Goal: Communication & Community: Answer question/provide support

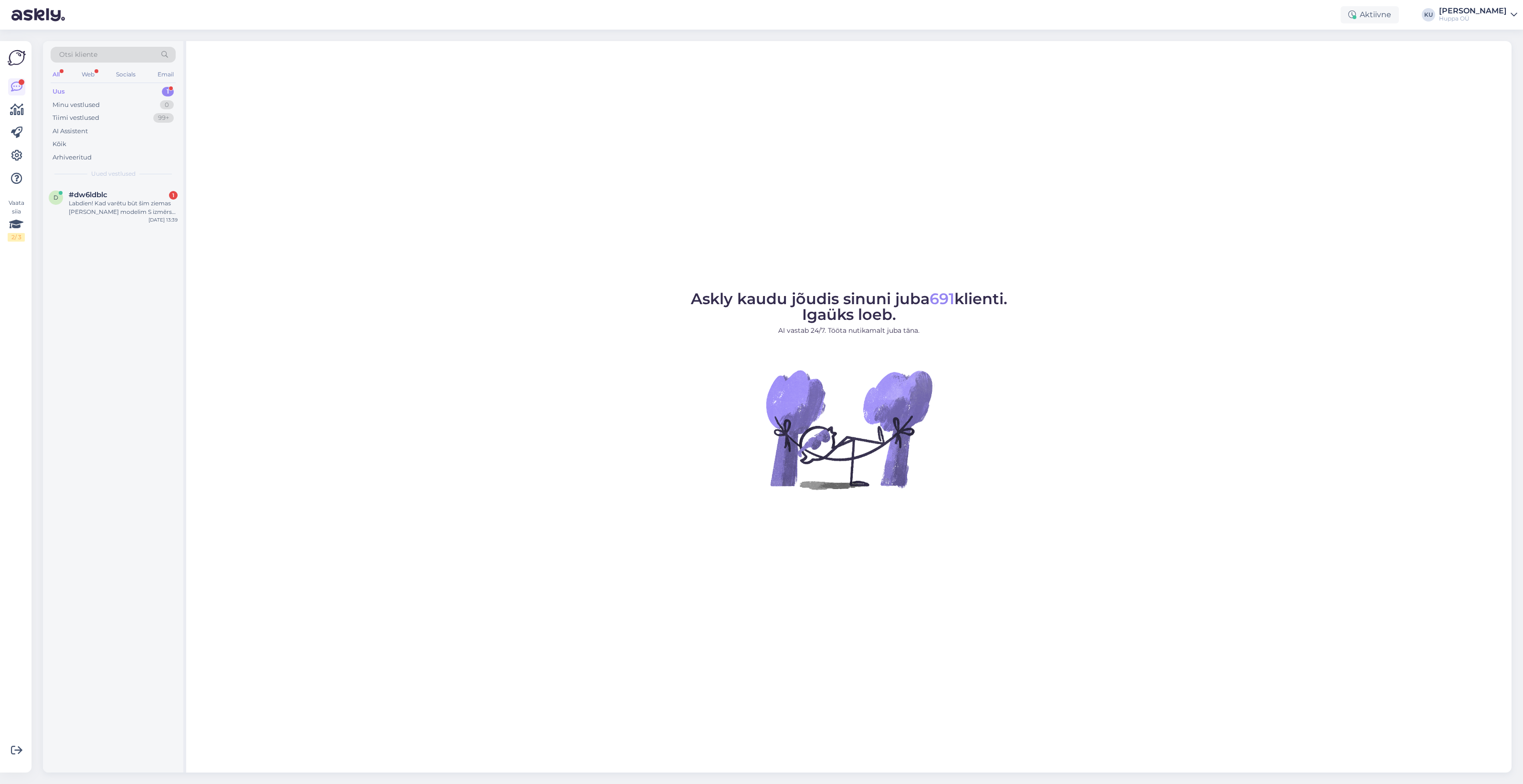
click at [123, 204] on div "Labdien! Kad varētu būt šim ziemas [PERSON_NAME] modelim S izmērs? Cik sekoju d…" at bounding box center [123, 207] width 109 height 17
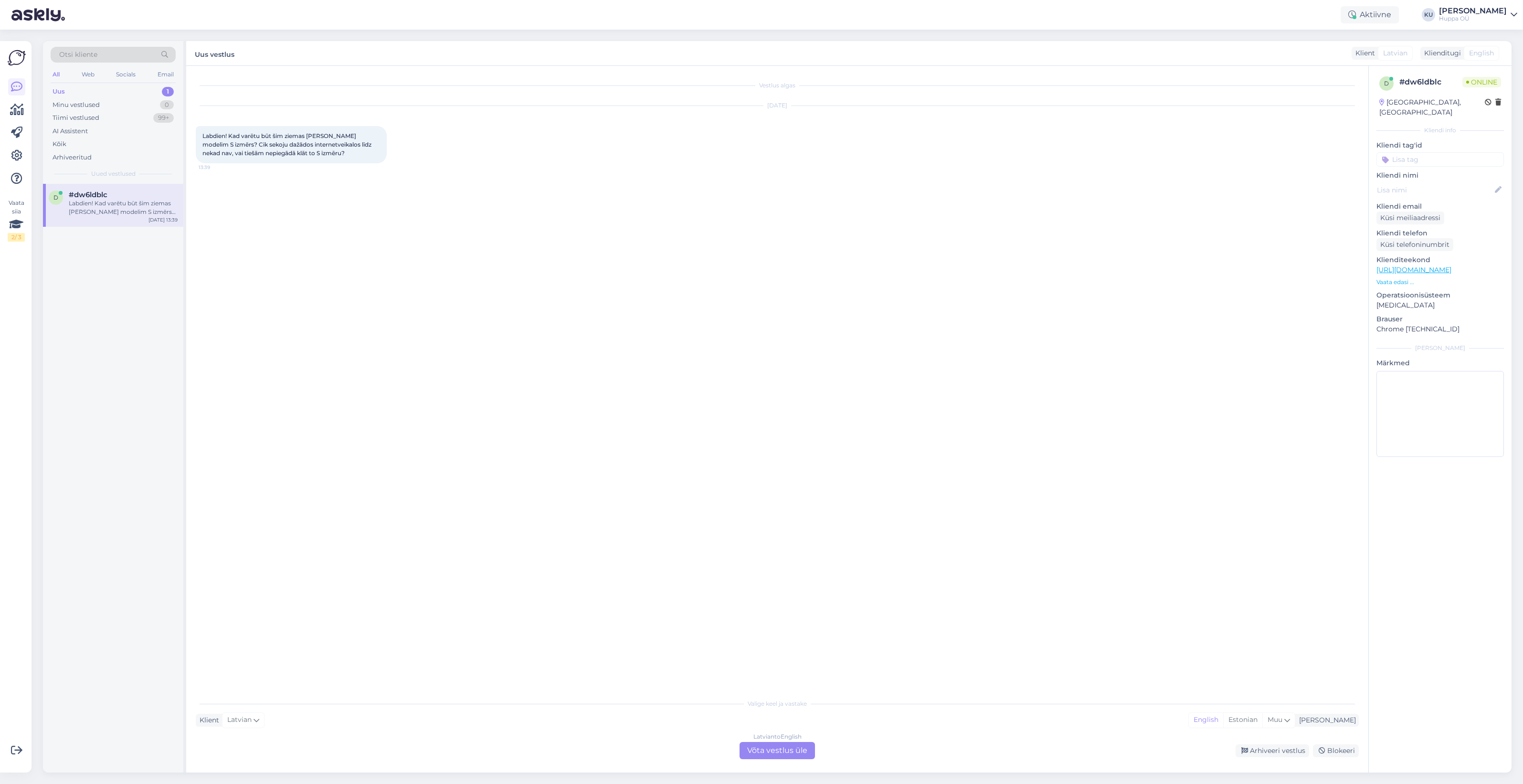
click at [786, 745] on div "Latvian to English Võta vestlus üle" at bounding box center [777, 750] width 76 height 17
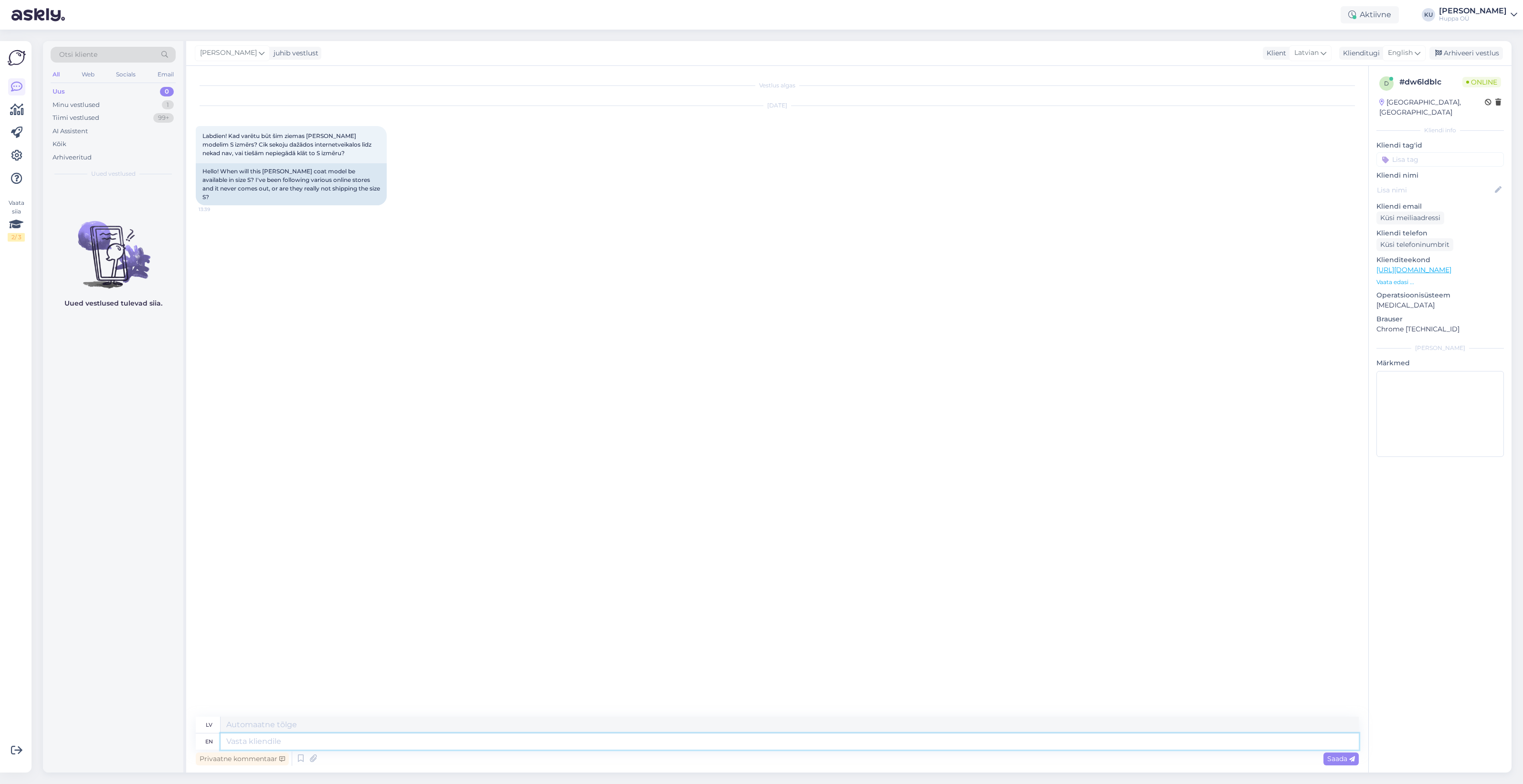
click at [297, 741] on textarea at bounding box center [789, 741] width 1138 height 16
type textarea "Hi!"
type textarea "Sveiki!"
type textarea "Hi! New"
type textarea "Sveiki! Jauns"
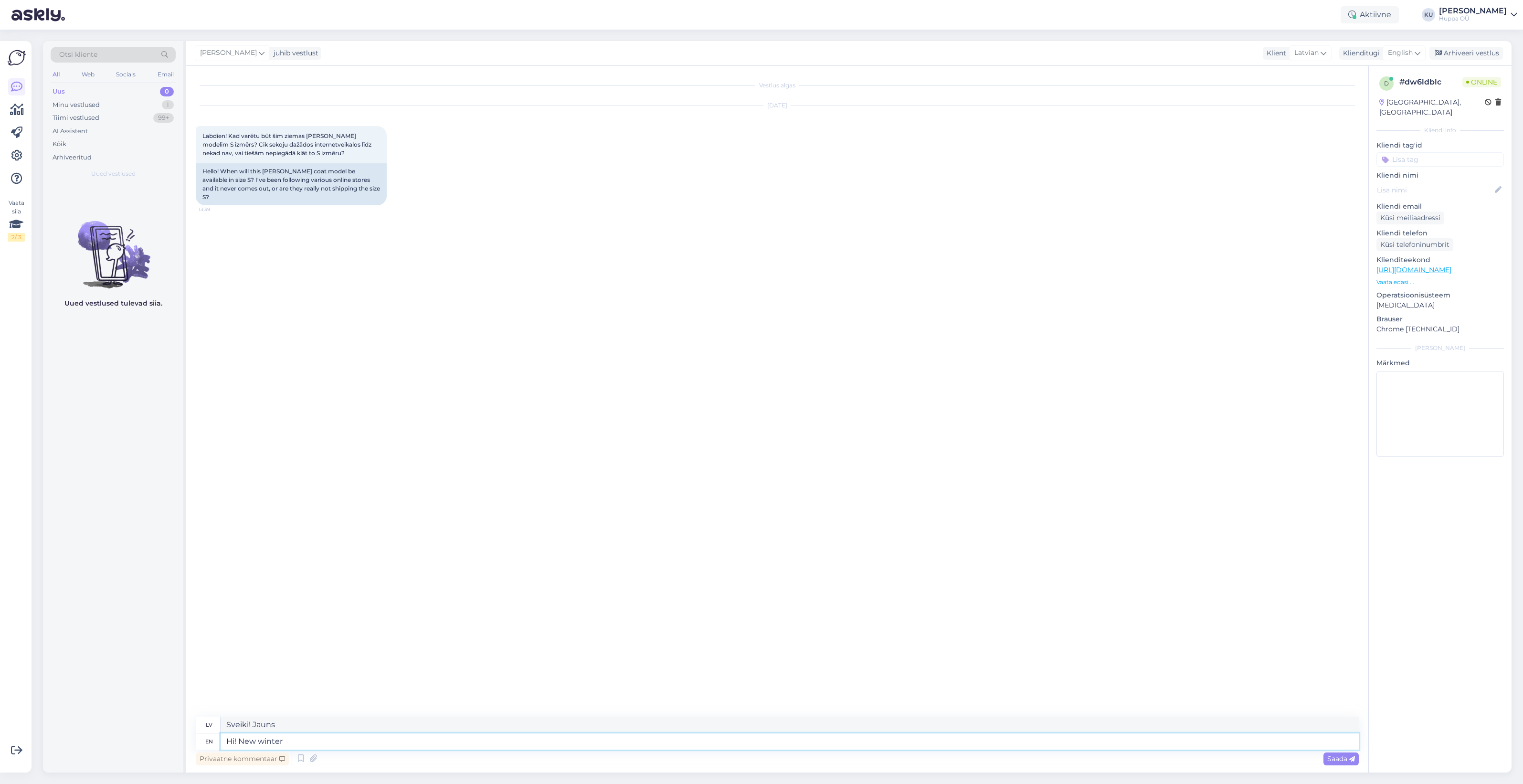
type textarea "Hi! New winter w"
type textarea "Sveiki! [GEOGRAPHIC_DATA][PERSON_NAME]"
type textarea "Hi! New winter will be"
type textarea "Sveiki! [PERSON_NAME] būs klāt"
type textarea "Hi! New winter will be"
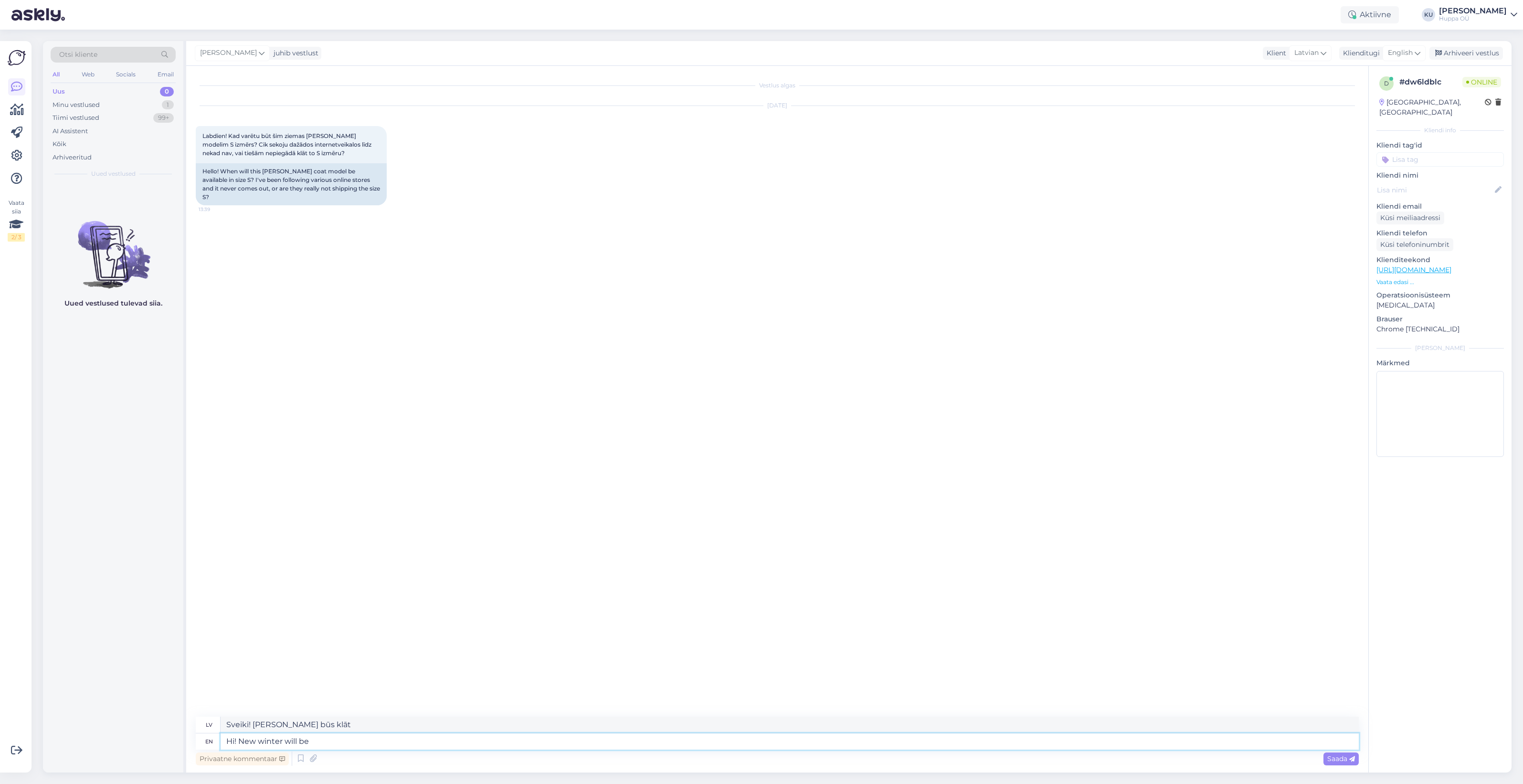
type textarea "Sveiki! Būs [PERSON_NAME]"
type textarea "Hi! New winter will be avaialble i"
type textarea "Sveiki! Būs pieejama [PERSON_NAME]."
type textarea "Hi! New winter will be avaialble in t"
type textarea "Sveiki! [PERSON_NAME] būs pieejama"
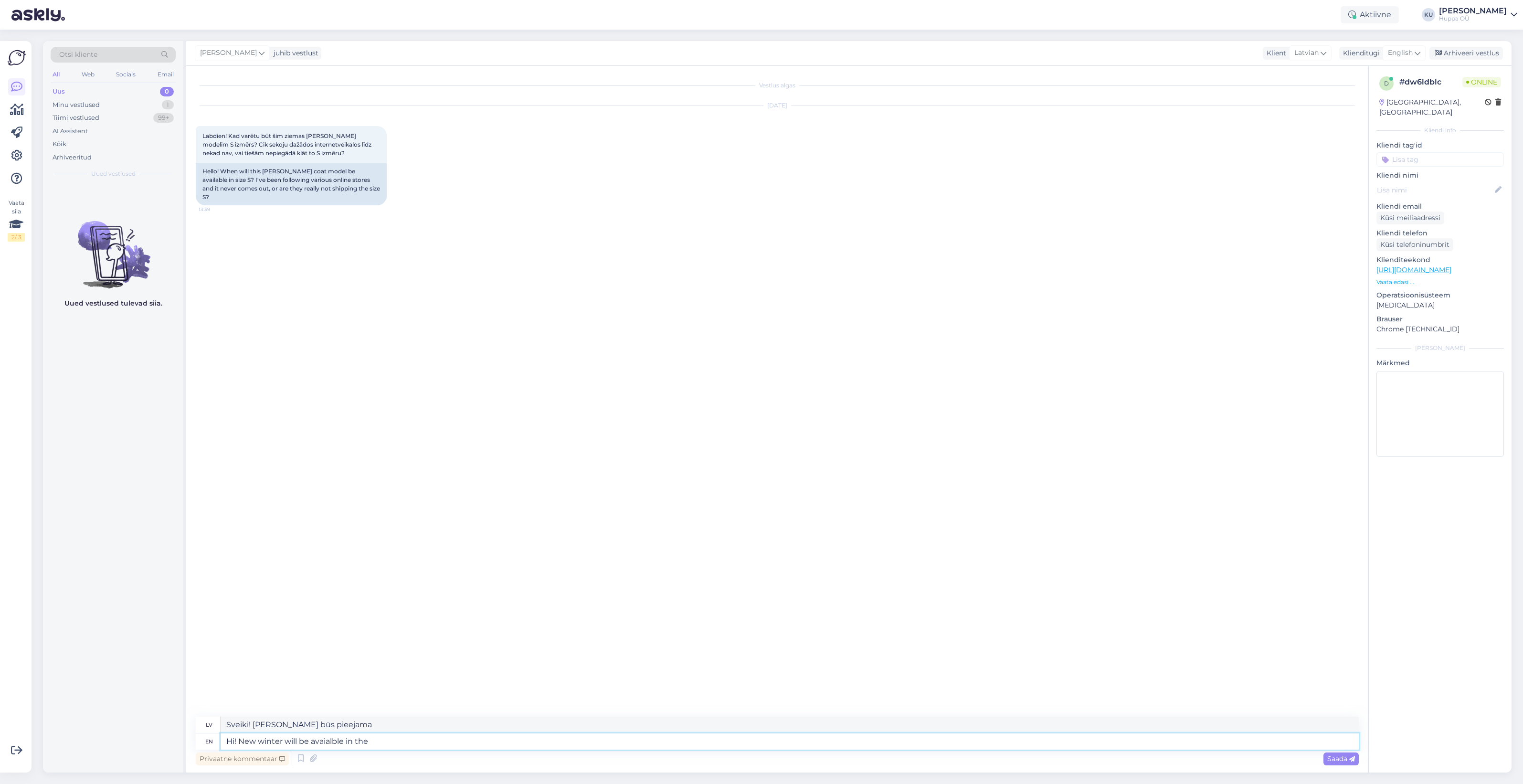
type textarea "Hi! New winter will be avaialble in the"
type textarea "Sveiki! [PERSON_NAME] būs pieejama."
type textarea "Hi! New winter will be avaialble in"
type textarea "Sveiki! [PERSON_NAME] būs pieejama"
type textarea "Hi! New winter will be avaialble in Sep"
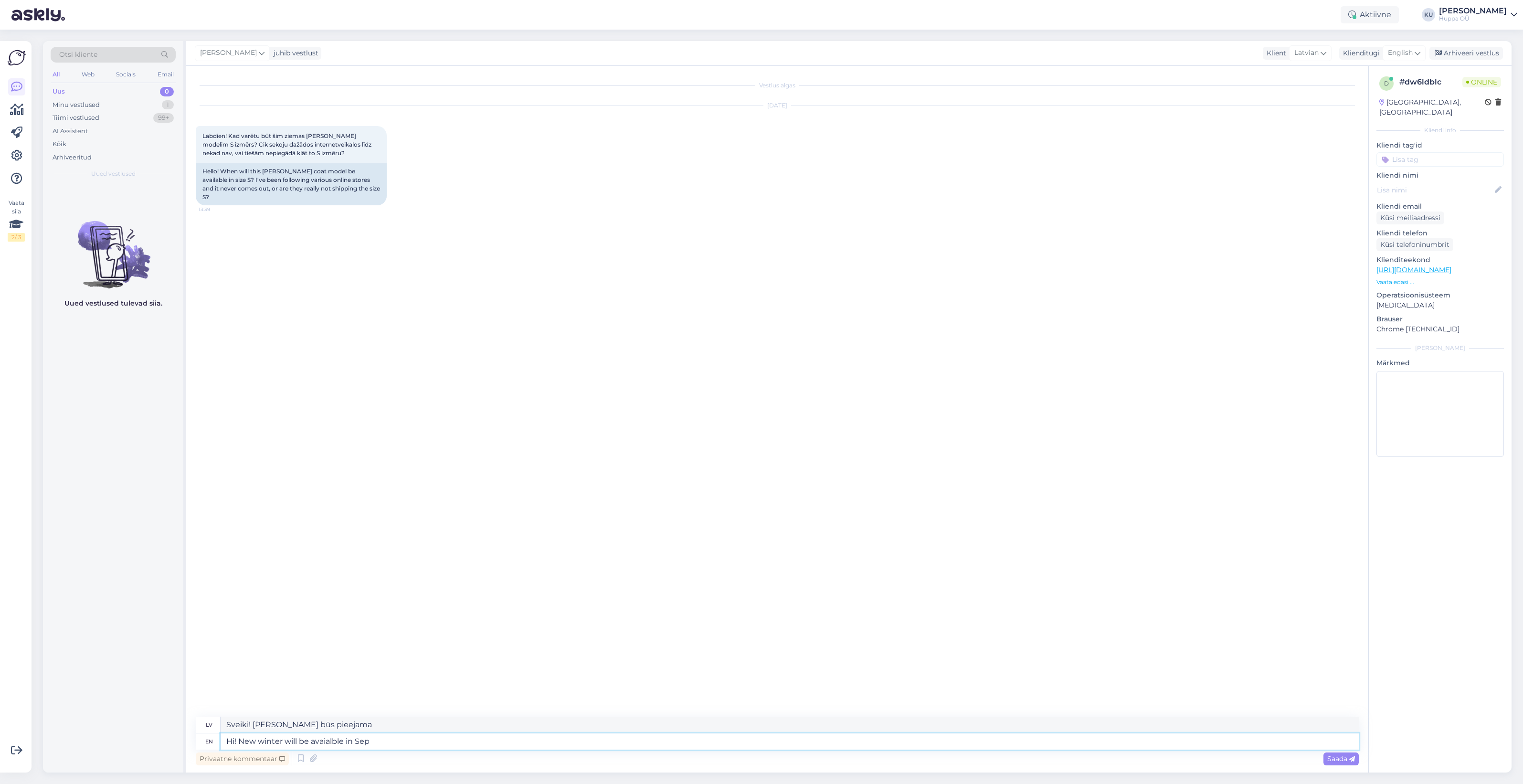
type textarea "Sveiki! [PERSON_NAME] būs pieejama Se."
type textarea "Hi! New winter will be avaialble in September, th"
type textarea "Sveiki! [PERSON_NAME] būs pieejama septembrī."
type textarea "Hi! New winter will be avaialble in September, then also"
type textarea "Sveiki! [PERSON_NAME] būs pieejama septembrī, tad arī"
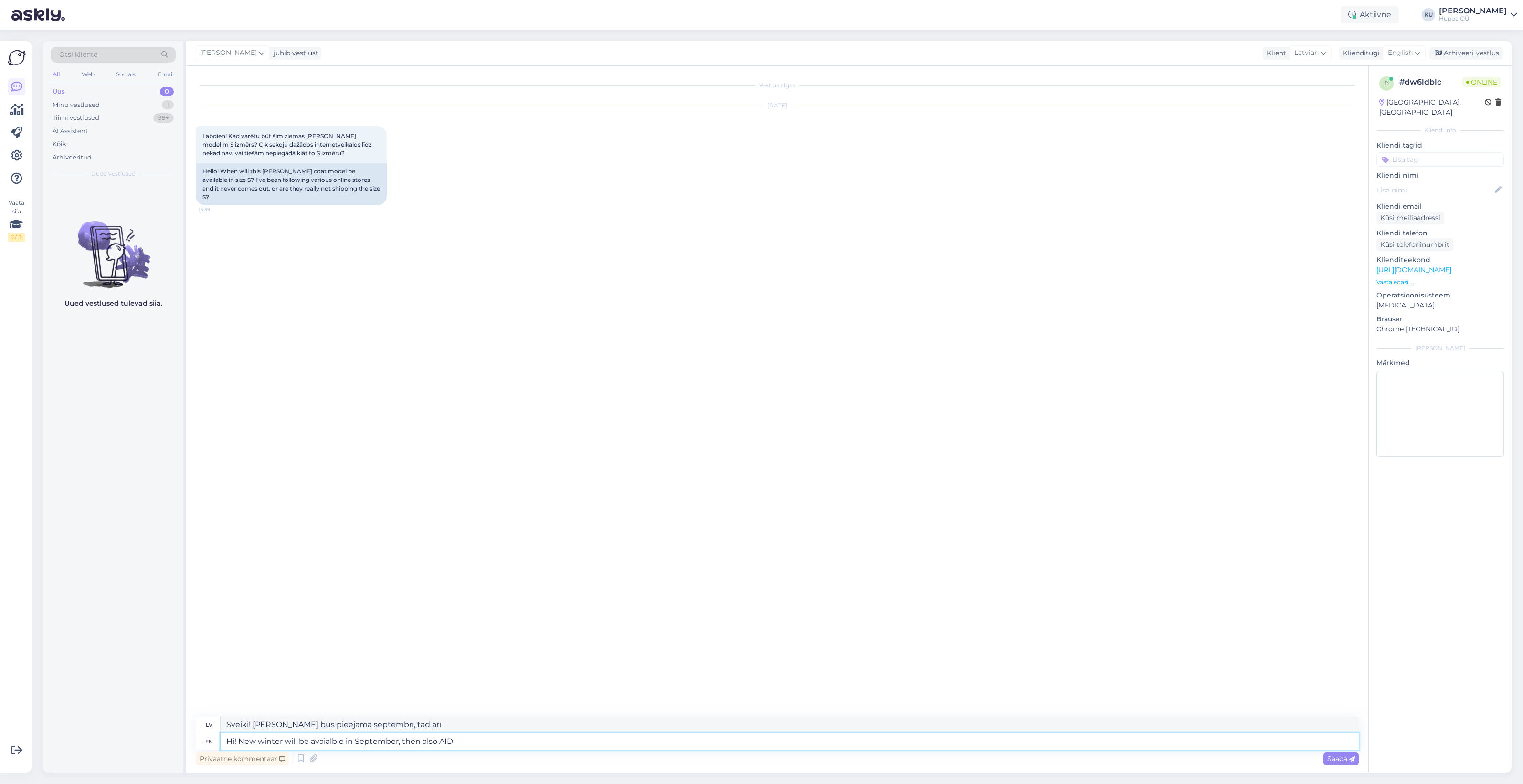
type textarea "Hi! New winter will be avaialble in September, then also [PERSON_NAME]"
type textarea "Sveiki! [PERSON_NAME] būs pieejama septembrī, tad arī [PERSON_NAME]."
click at [333, 741] on textarea "Hi! New winter will be avaialble in September, then also [PERSON_NAME]" at bounding box center [789, 741] width 1138 height 16
type textarea "Hi! New winter will be available in September, then also [PERSON_NAME]"
type textarea "Sveiki! [PERSON_NAME] būs pieejama septembrī, tad arī [PERSON_NAME]"
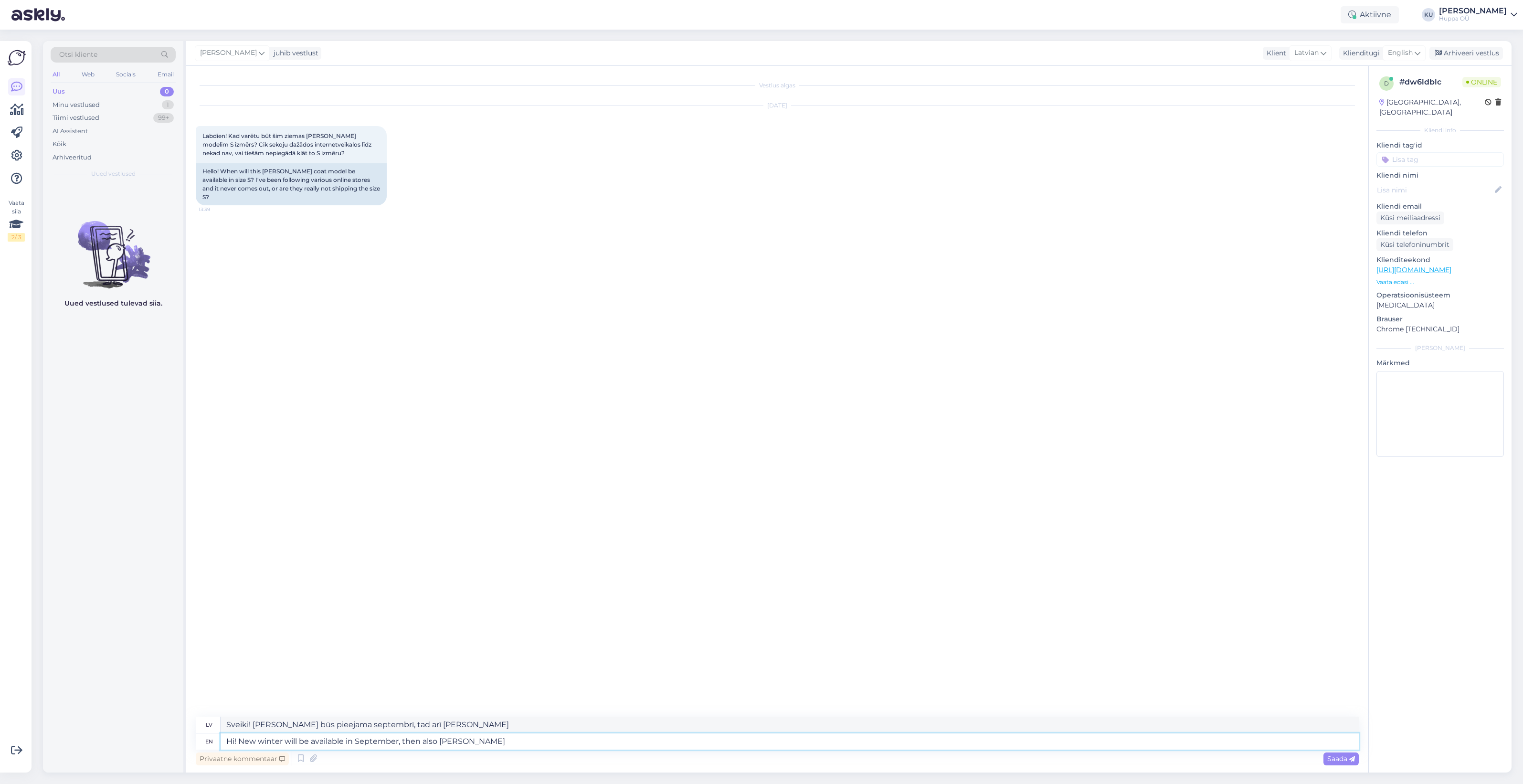
click at [280, 739] on textarea "Hi! New winter will be available in September, then also [PERSON_NAME]" at bounding box center [789, 741] width 1138 height 16
type textarea "Hi! New winter collection will be available in September, then also [PERSON_NAM…"
type textarea "Sveiki! [PERSON_NAME] ziemas kolekcija būs pieejama septembrī, tad arī [PERSON_…"
click at [517, 740] on textarea "Hi! New winter collection will be available in September, then also [PERSON_NAM…" at bounding box center [789, 741] width 1138 height 16
click at [477, 742] on textarea "Hi! New winter collection will be available in September, then also [PERSON_NAM…" at bounding box center [789, 741] width 1138 height 16
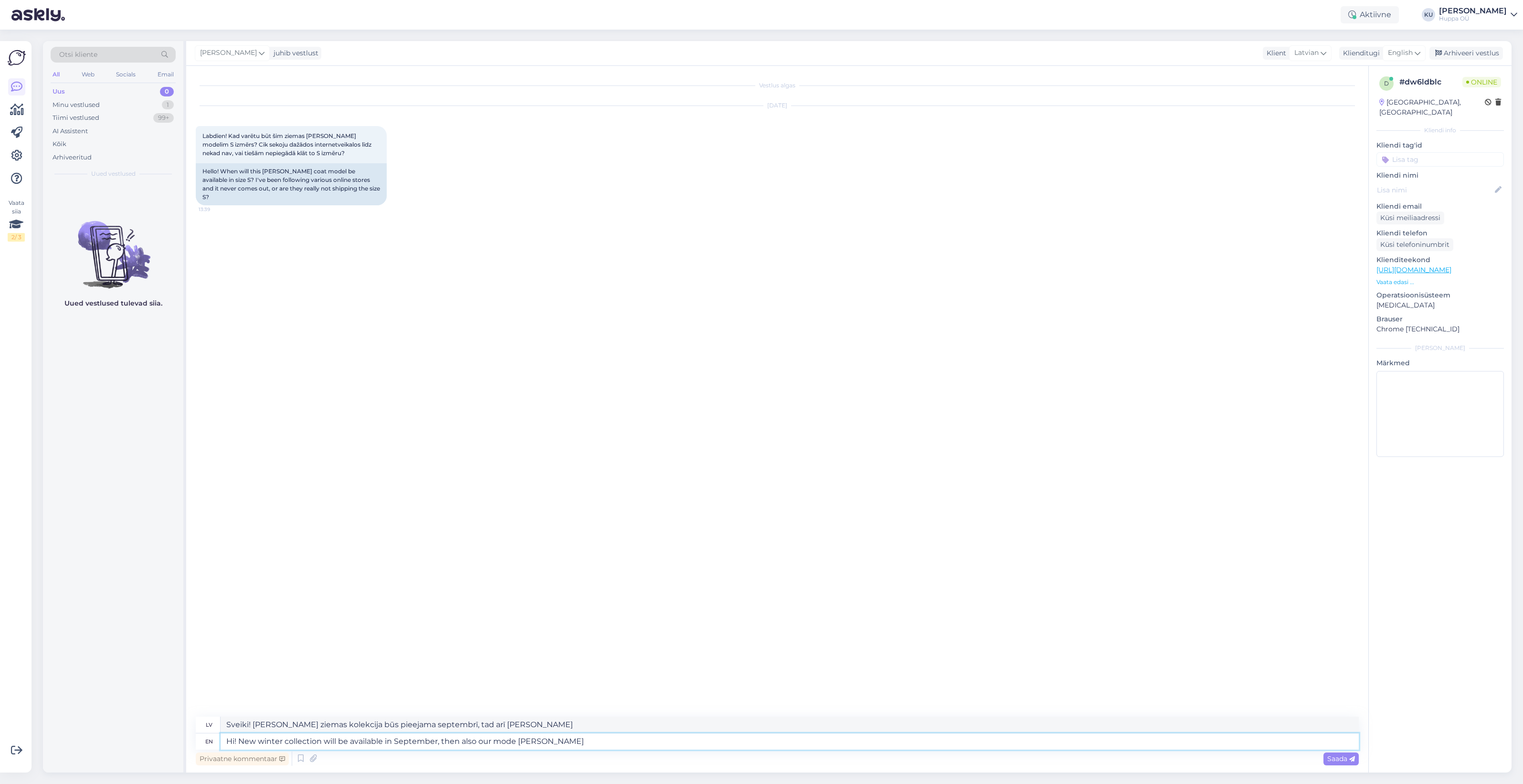
type textarea "Hi! New winter collection will be available in September, then also our model […"
type textarea "Sveiki! [PERSON_NAME] ziemas kolekcija būs pieejama septembrī, tad arī mūsu mod…"
click at [610, 738] on textarea "Hi! New winter collection will be available in September, then also our model […" at bounding box center [789, 741] width 1138 height 16
type textarea "Hi! New winter collection will be available in September, then also our model […"
type textarea "Sveiki! [PERSON_NAME] ziemas kolekcija būs pieejama septembrī, tad arī mūsu mod…"
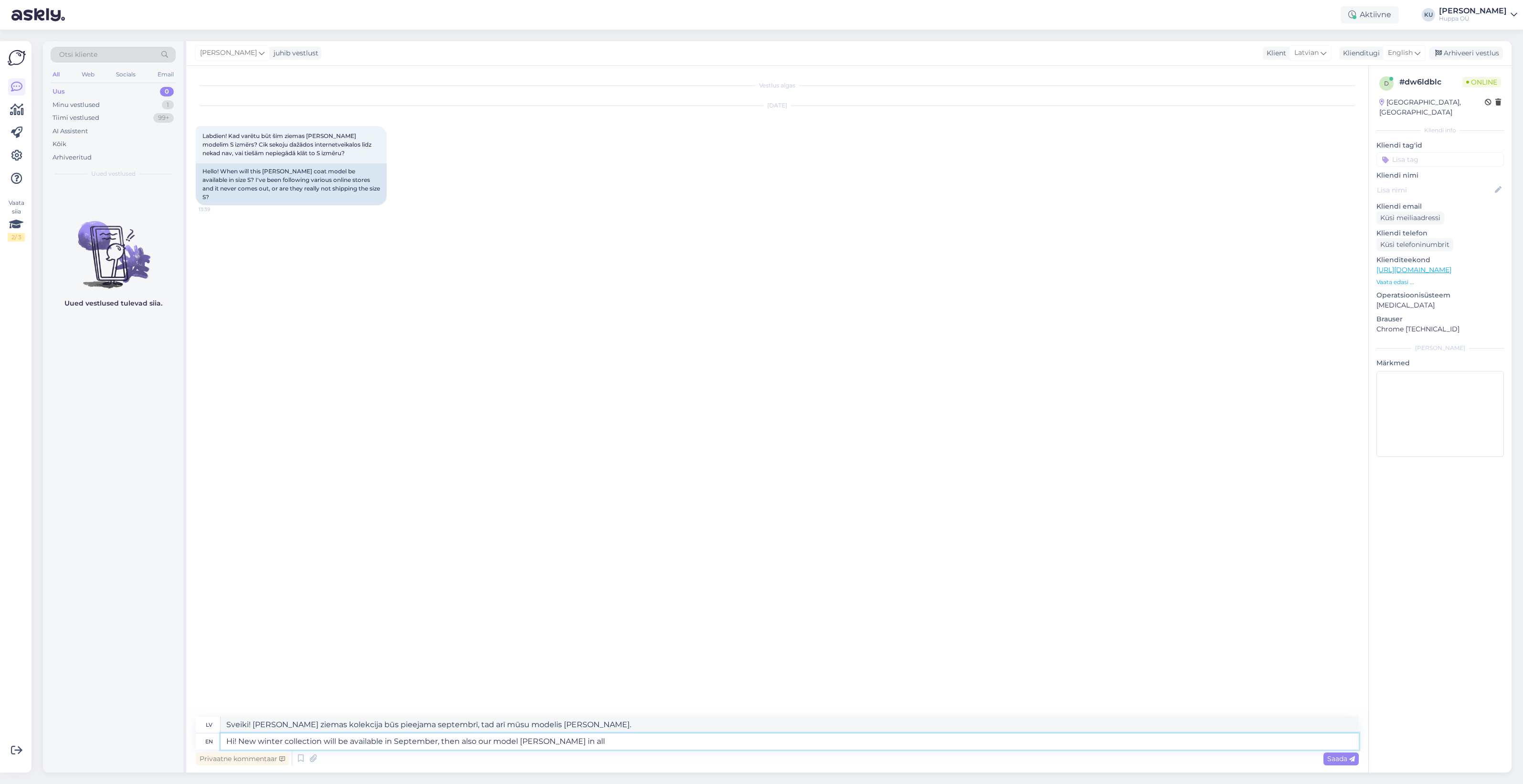
type textarea "Hi! New winter collection will be available in September, then also our model […"
type textarea "Sveiki! [PERSON_NAME] ziemas kolekcija būs pieejama septembrī, tad arī mūsu mod…"
type textarea "Hi! New winter collection will be available in September, then also our model […"
type textarea "Sveiki! [PERSON_NAME] ziemas kolekcija būs pieejama septembrī, tad arī mūsu mod…"
type textarea "Hi! New winter collection will be available in September, then also our model […"
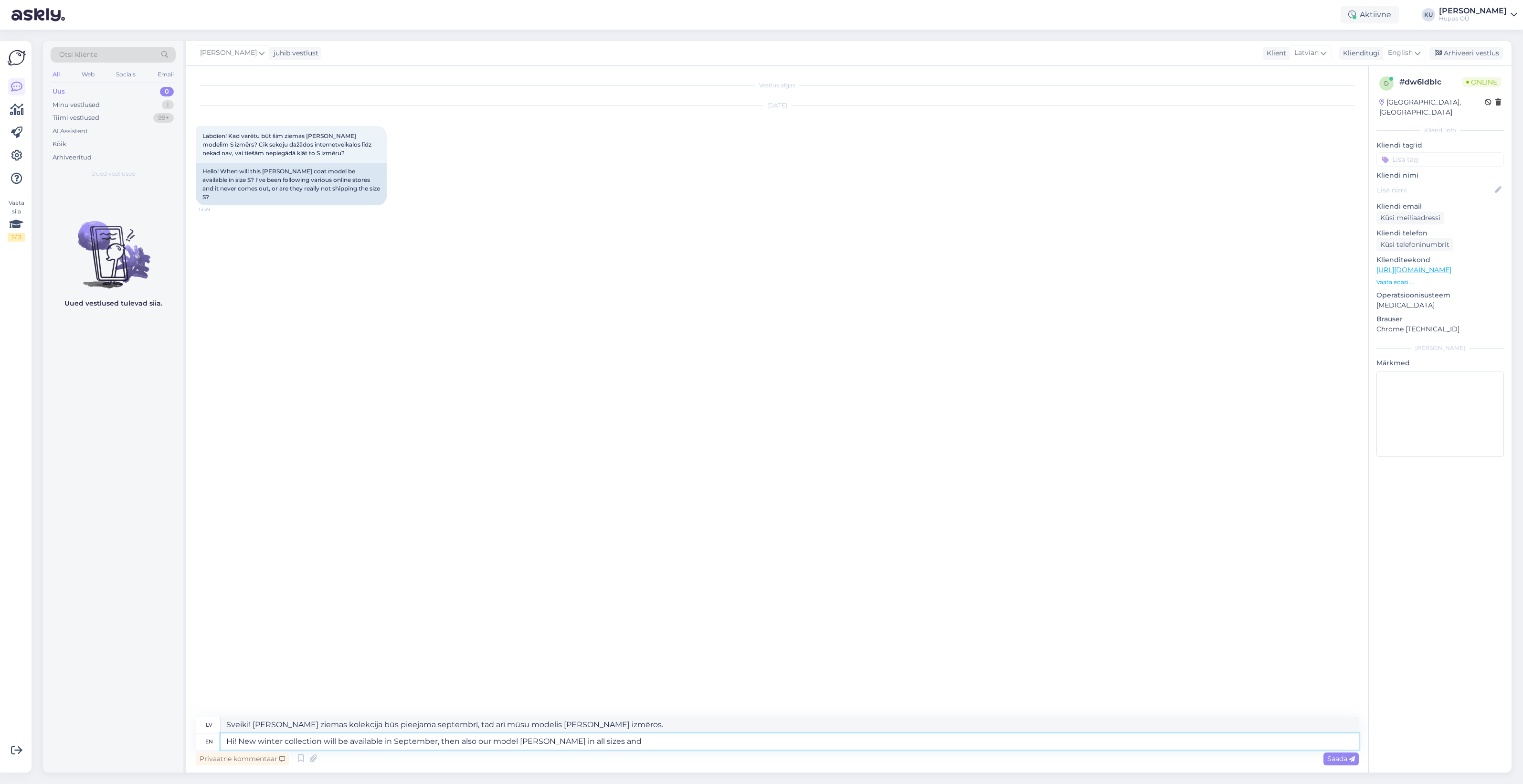
type textarea "Sveiki! [PERSON_NAME] ziemas kolekcija būs pieejama septembrī, tad arī mūsu mod…"
type textarea "Hi! New winter collection will be available in September, then also our model […"
type textarea "Sveiki! [PERSON_NAME] ziemas kolekcija būs pieejama septembrī, tad arī mūsu mod…"
type textarea "Hi! New winter collection will be available in September, then also our model […"
type textarea "Sveiki! [PERSON_NAME] ziemas kolekcija būs pieejama septembrī, tad arī mūsu mod…"
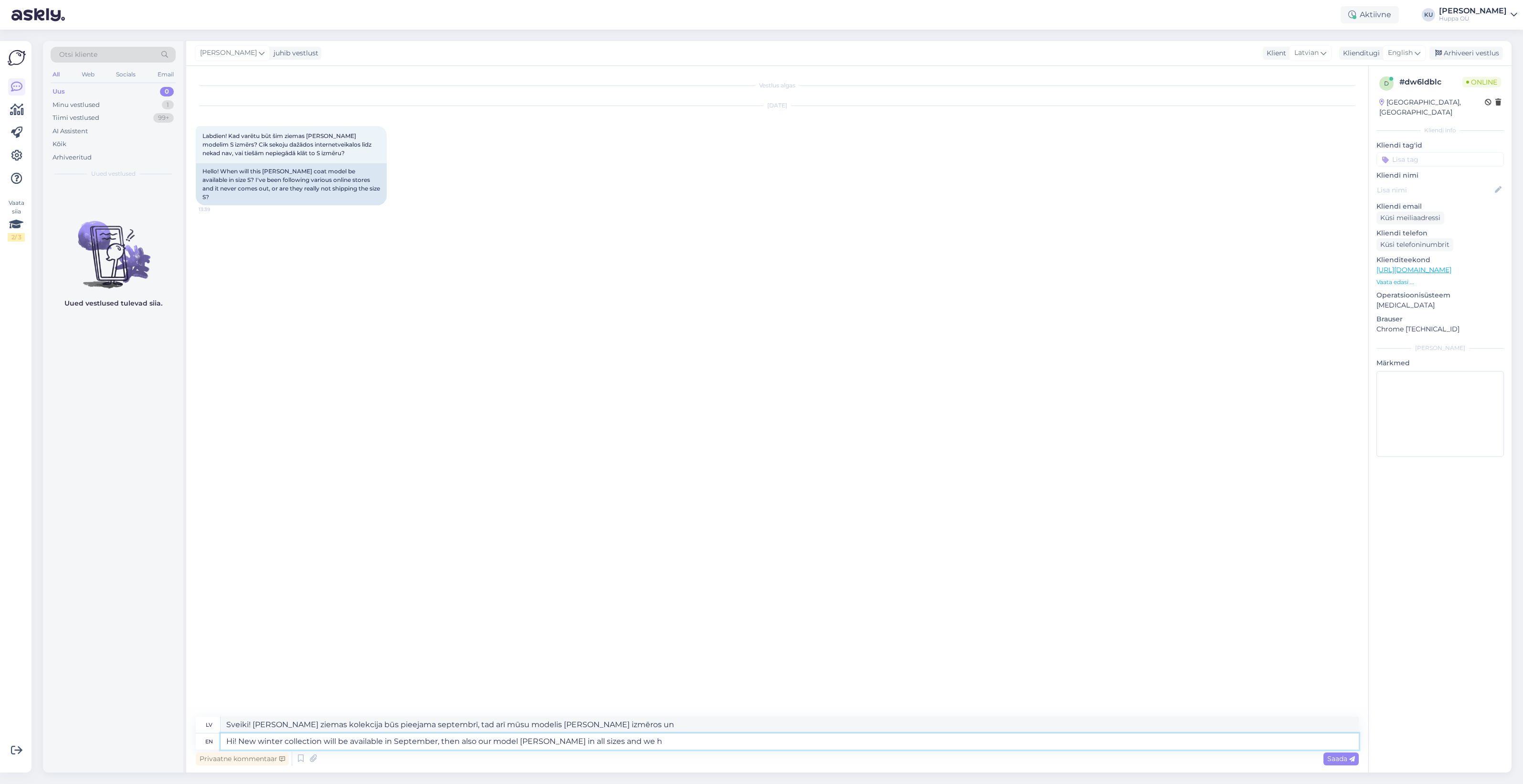
type textarea "Hi! New winter collection will be available in September, then also our model […"
type textarea "Sveiki! [PERSON_NAME] ziemas kolekcija būs pieejama septembrī, tad arī mūsu mod…"
type textarea "Hi! New winter collection will be available in September, then also our model […"
type textarea "Sveiki! [PERSON_NAME] ziemas kolekcija būs pieejama septembrī, tad būs pieejams…"
type textarea "Hi! New winter collection will be available in September, then also our model […"
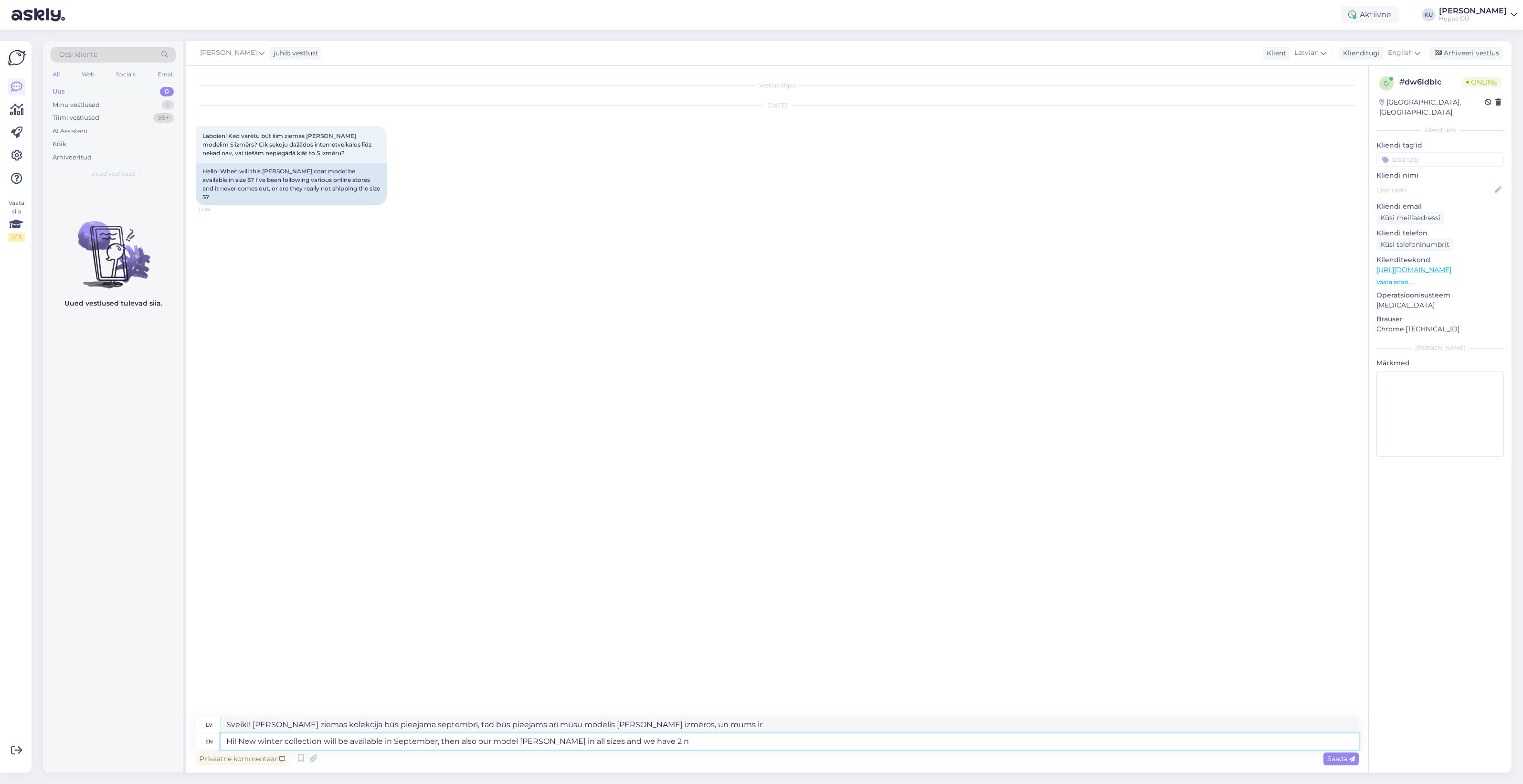
type textarea "Sveiki! [PERSON_NAME] ziemas kolekcija būs pieejama septembrī, tad arī mūsu mod…"
type textarea "Hi! New winter collection will be available in September, then also our model […"
type textarea "Sveiki! [PERSON_NAME] ziemas kolekcija būs pieejama septembrī, tad arī mūsu mod…"
type textarea "Hi! New winter collection will be available in September, then also our model […"
type textarea "Sveiki! [PERSON_NAME] ziemas kolekcija būs pieejama septembrī, tad arī mūsu mod…"
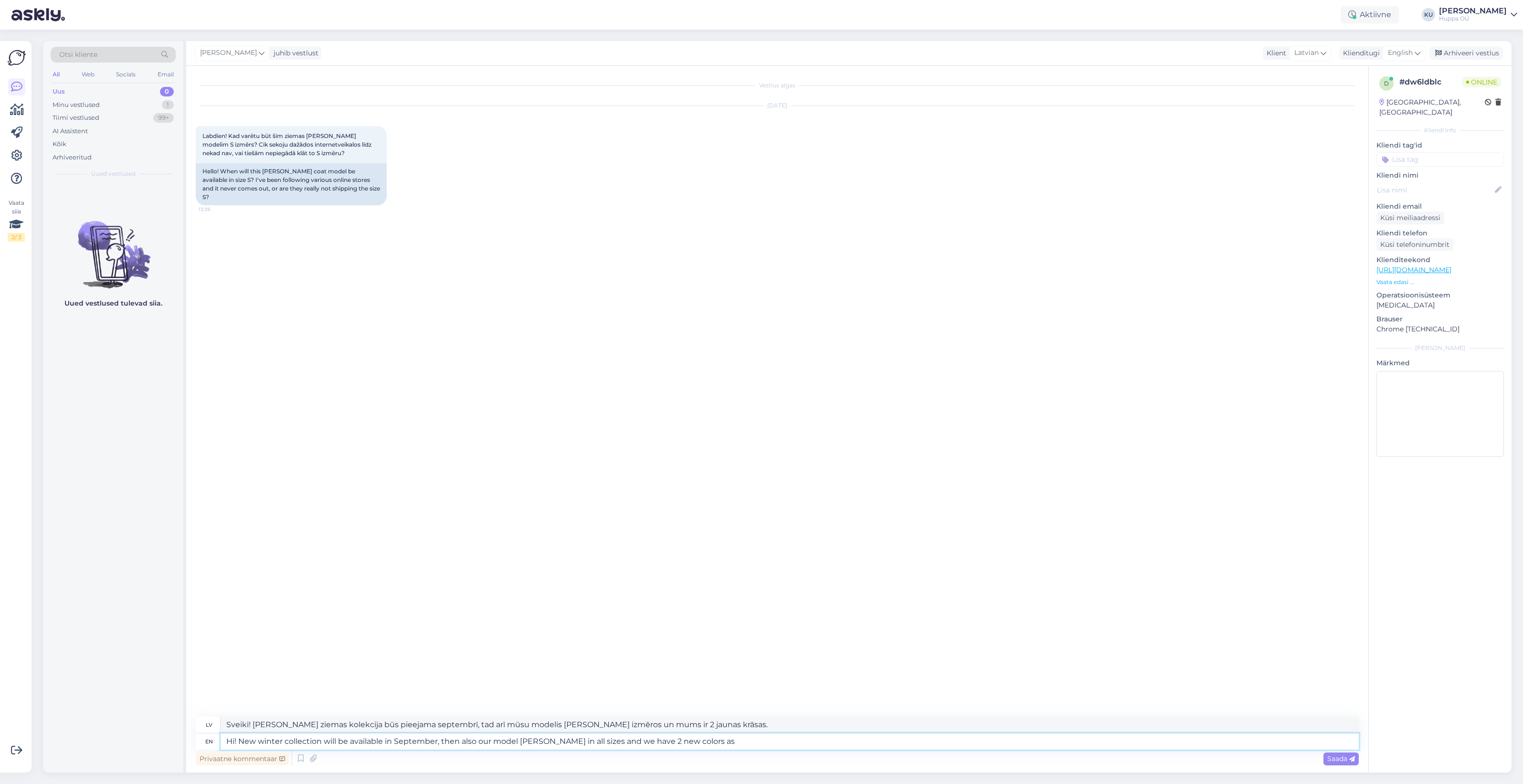
type textarea "Hi! New winter collection will be available in September, then also our model […"
type textarea "Sveiki! [PERSON_NAME] ziemas kolekcija būs pieejama septembrī, tad arī mūsu mod…"
type textarea "Hi! New winter collection will be available in September, then also our model […"
type textarea "Sveiki! Septembrī būs pieejama [PERSON_NAME] ziemas kolekcija, tad arī mūsu mod…"
type textarea "Hi! New winter collection will be available in September, then also our model […"
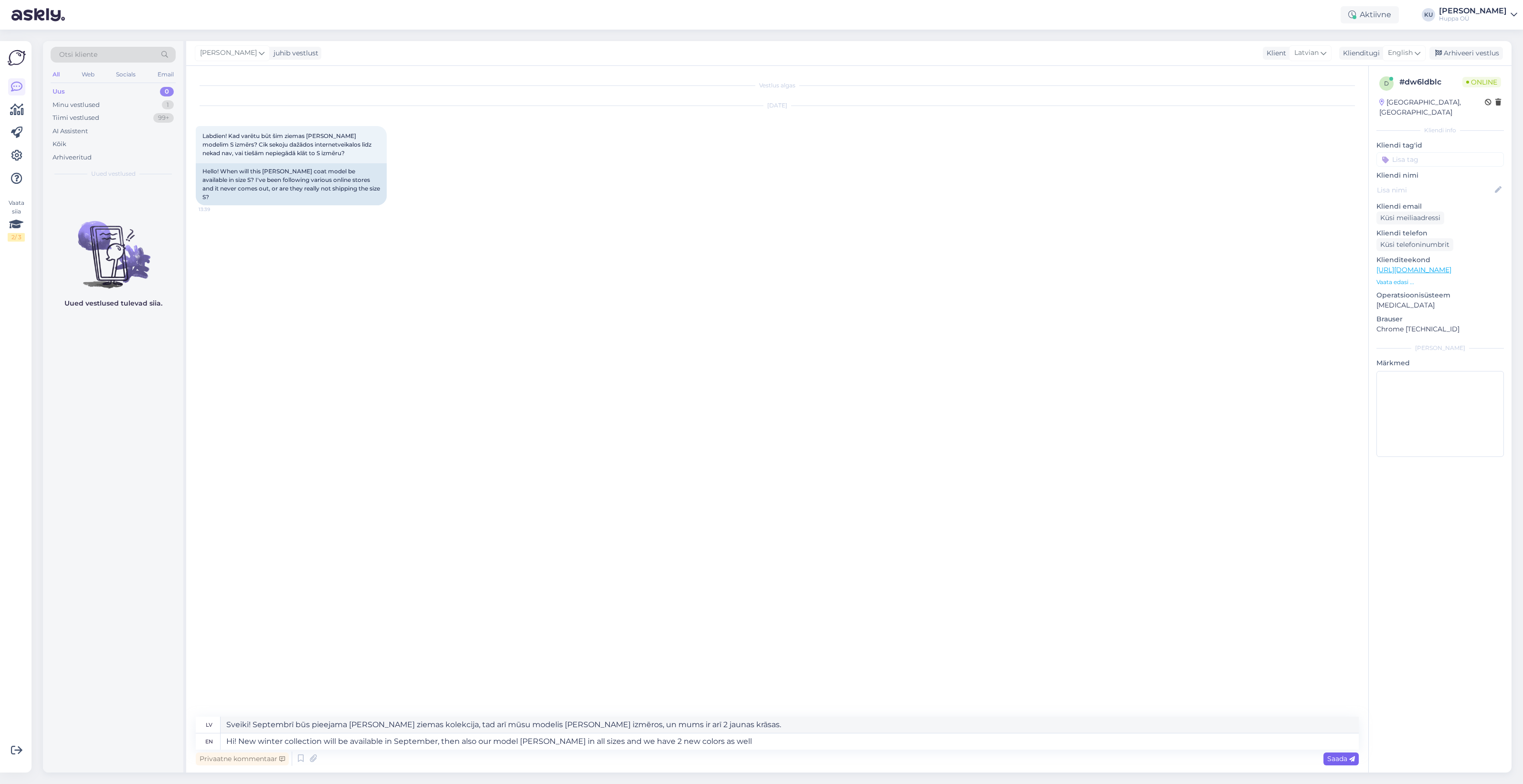
click at [1345, 757] on span "Saada" at bounding box center [1341, 758] width 28 height 9
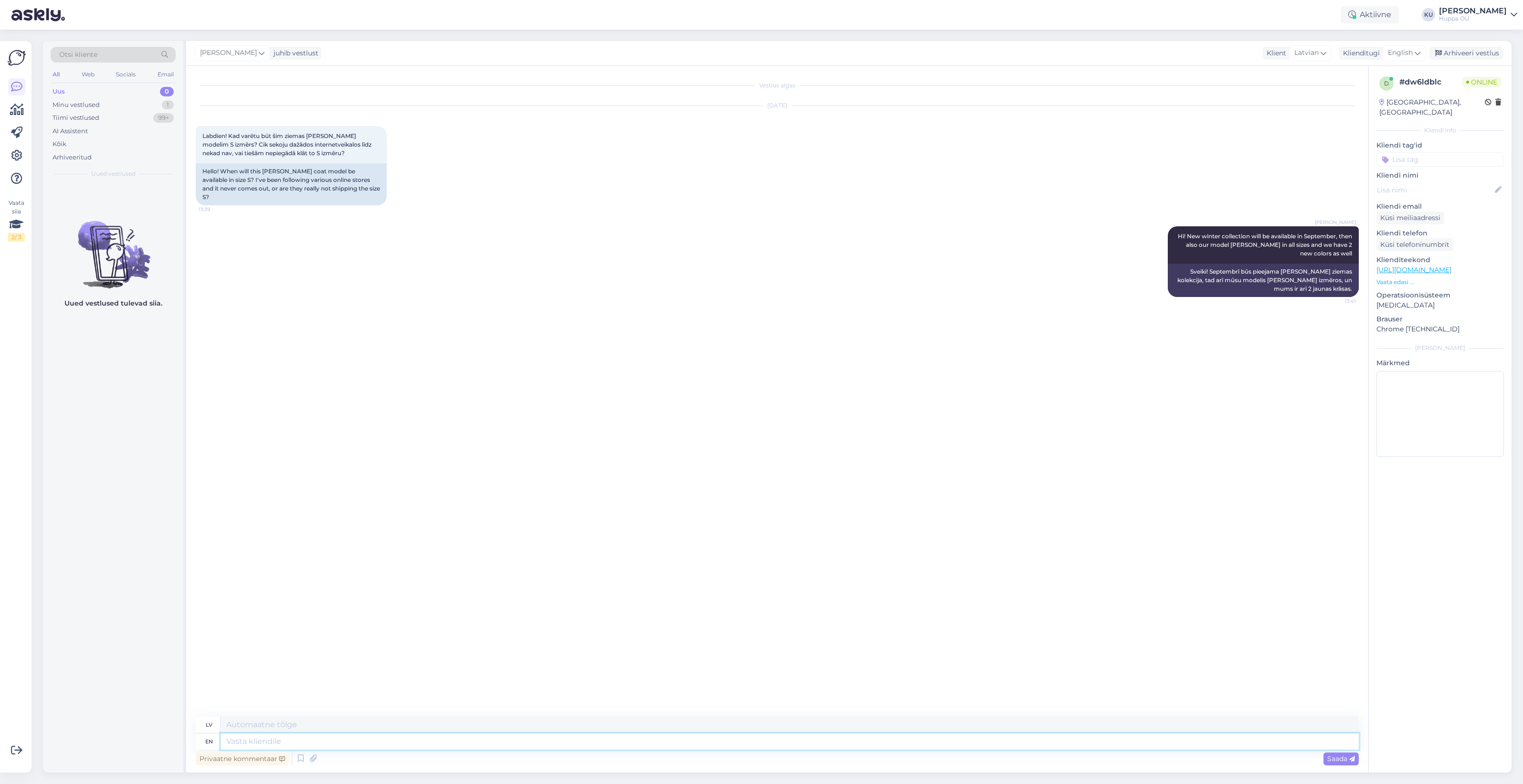
click at [834, 741] on textarea at bounding box center [789, 741] width 1138 height 16
type textarea "Currently"
type textarea "Pašlaik"
type textarea "Currently we a"
type textarea "Pašlaik mēs"
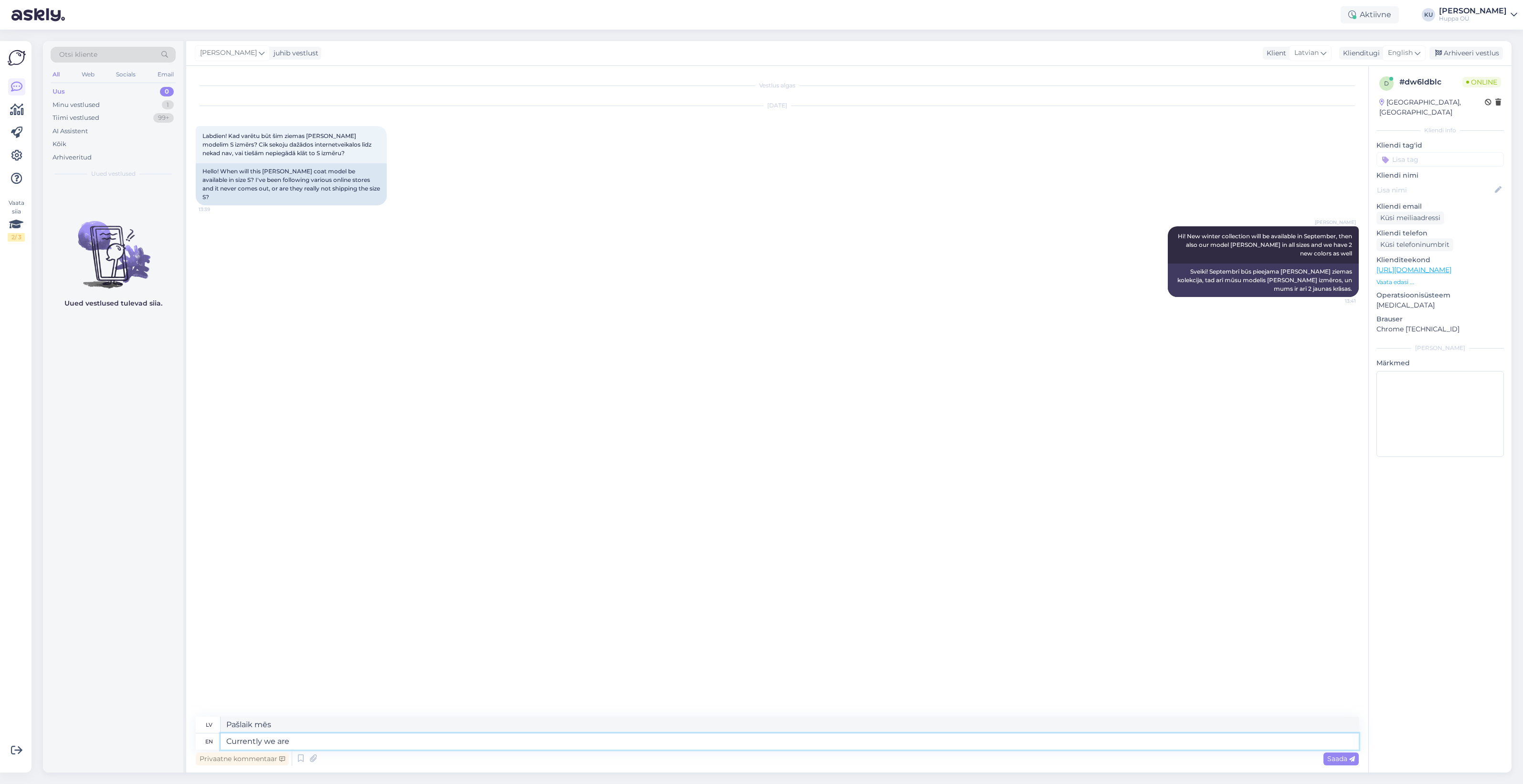
type textarea "Currently we are"
type textarea "Pašlaik mēs esam"
type textarea "Currently we are ou"
type textarea "Pašlaik mēs esam ārpusē"
type textarea "Currently we"
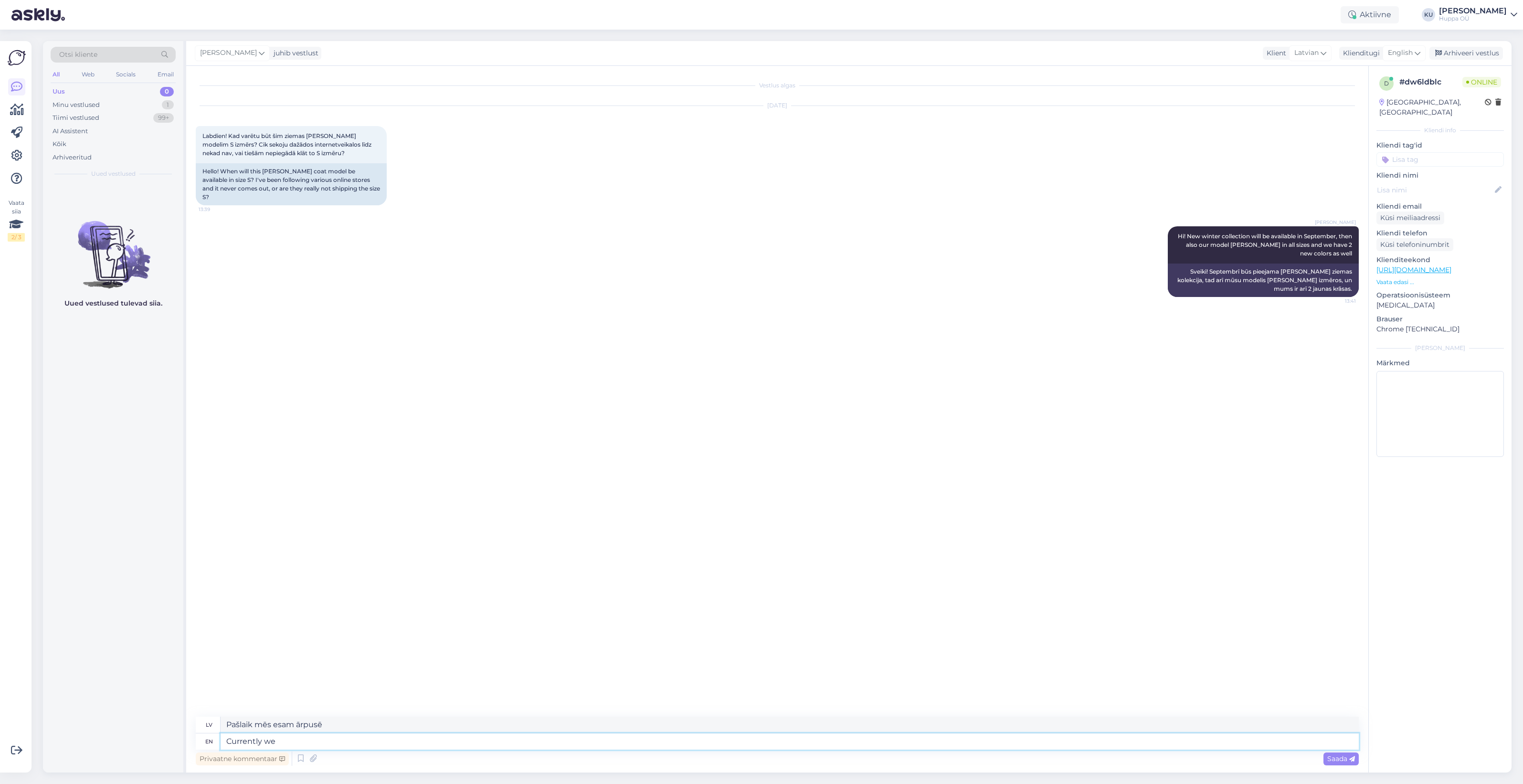
type textarea "Pašlaik mēs esam"
type textarea "Curre"
type textarea "Pašlaik mēs"
type textarea "Cur"
type textarea "Pašlaik"
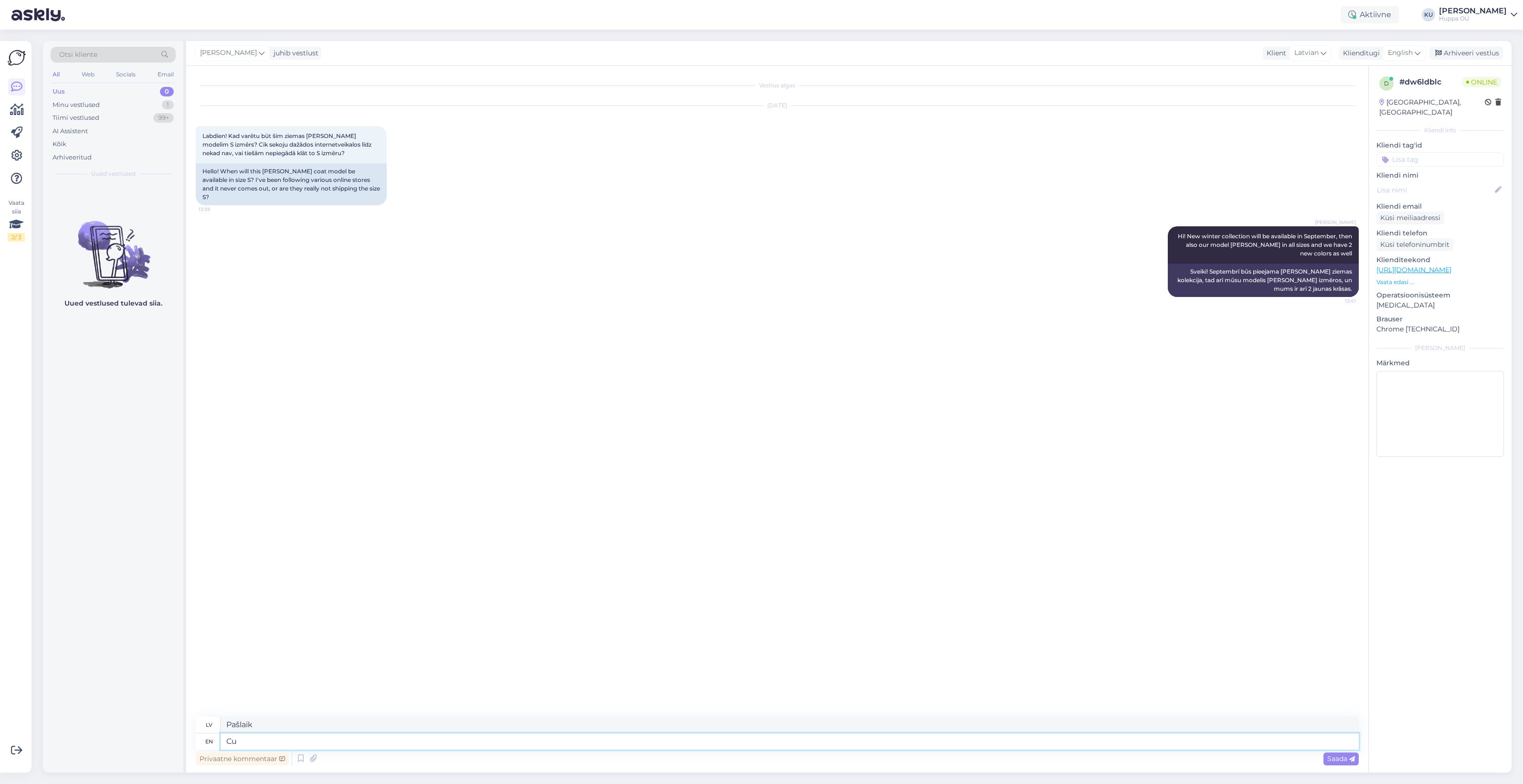
type textarea "C"
